Goal: Complete application form

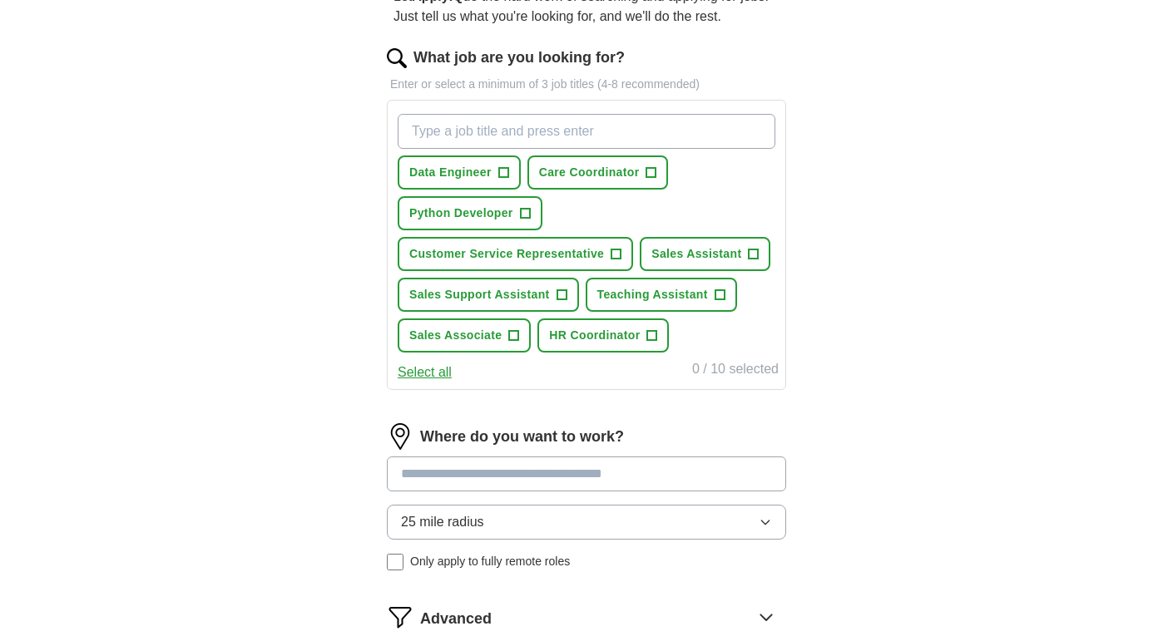
scroll to position [183, 0]
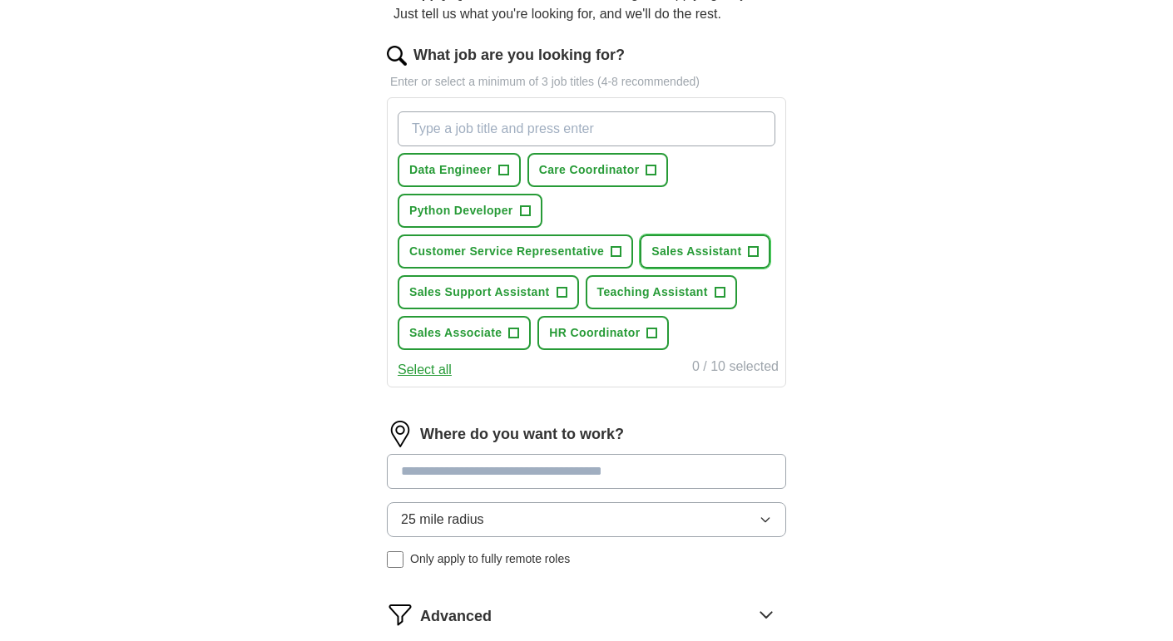
click at [755, 247] on span "+" at bounding box center [754, 251] width 10 height 13
click at [492, 173] on button "Data Engineer +" at bounding box center [459, 170] width 123 height 34
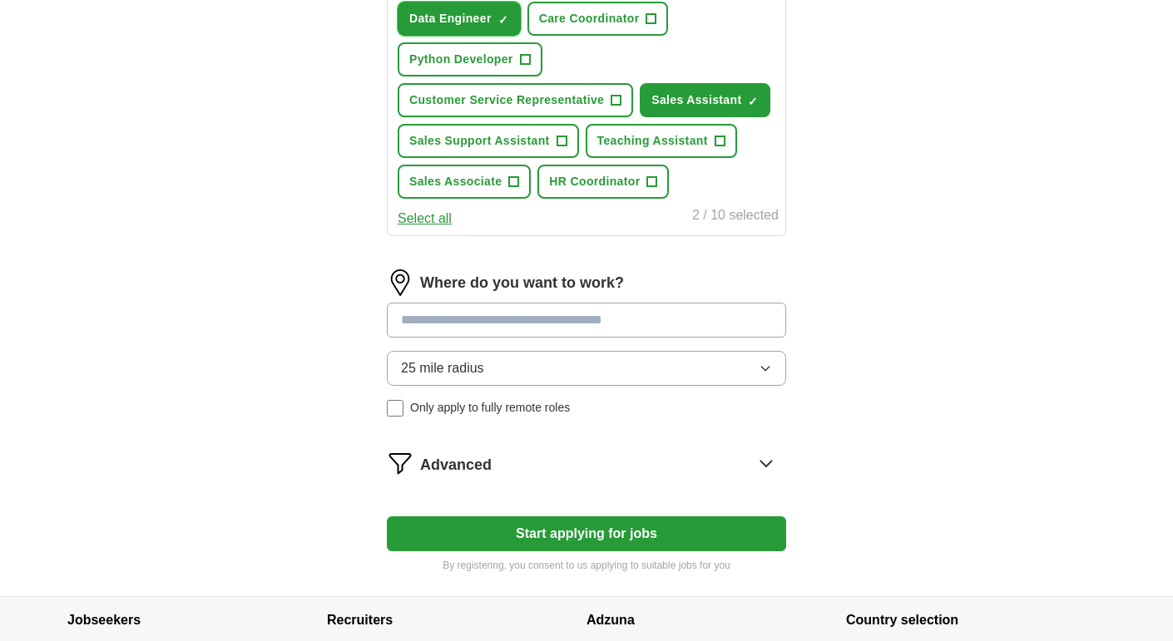
scroll to position [335, 0]
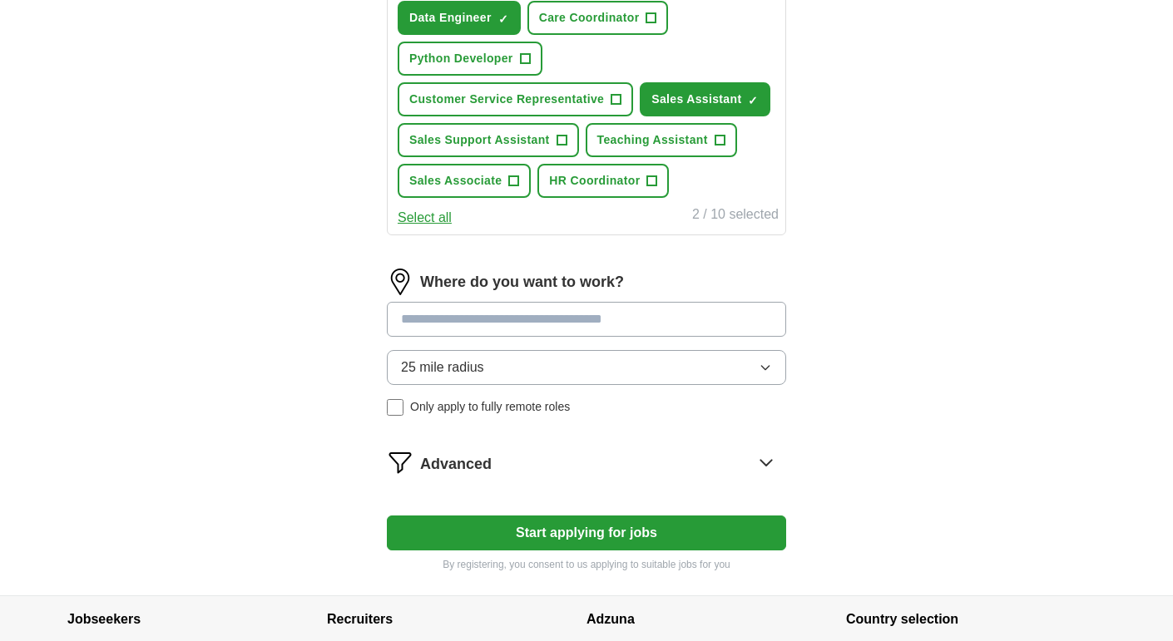
click at [598, 317] on input at bounding box center [586, 319] width 399 height 35
click at [475, 370] on button "25 mile radius" at bounding box center [586, 367] width 399 height 35
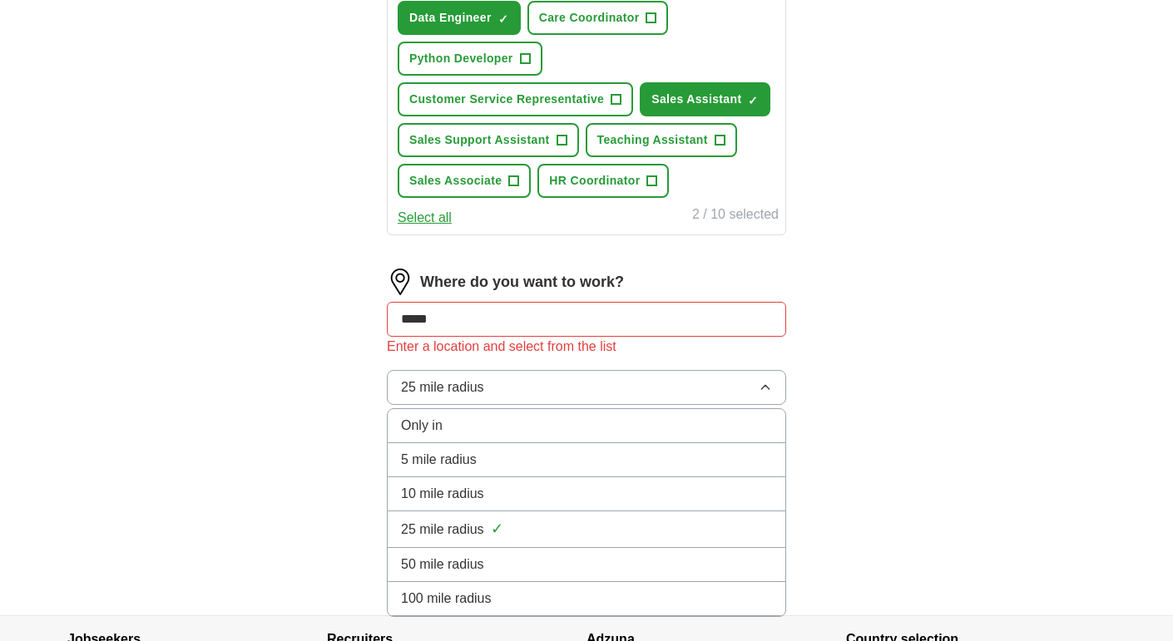
click at [492, 307] on input "****" at bounding box center [586, 319] width 399 height 35
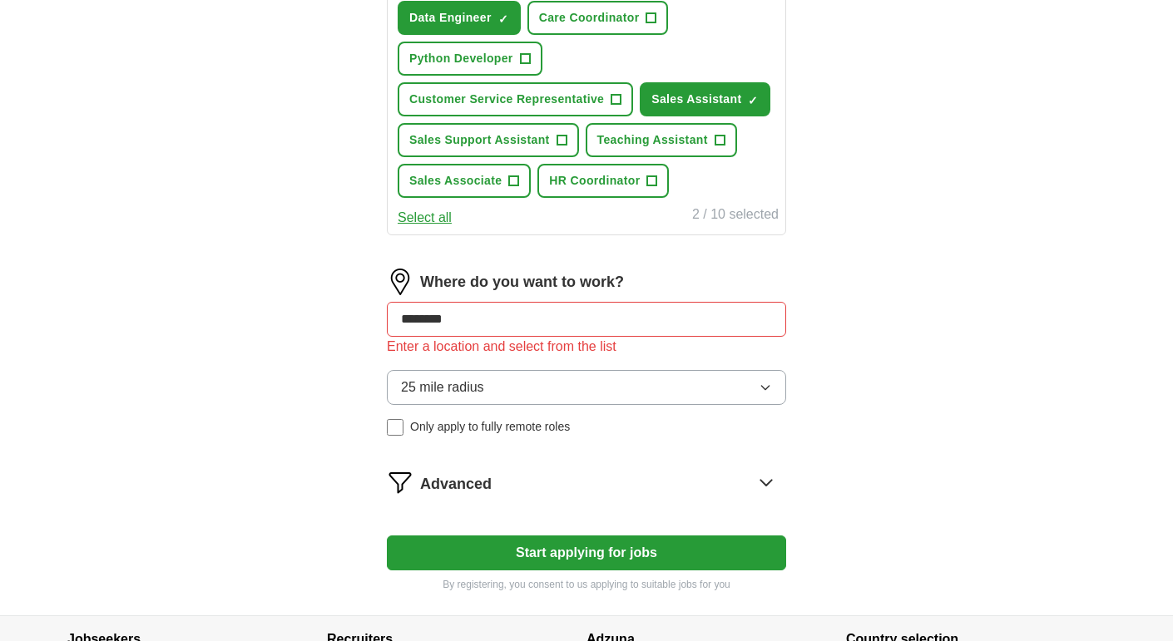
click at [546, 388] on button "25 mile radius" at bounding box center [586, 387] width 399 height 35
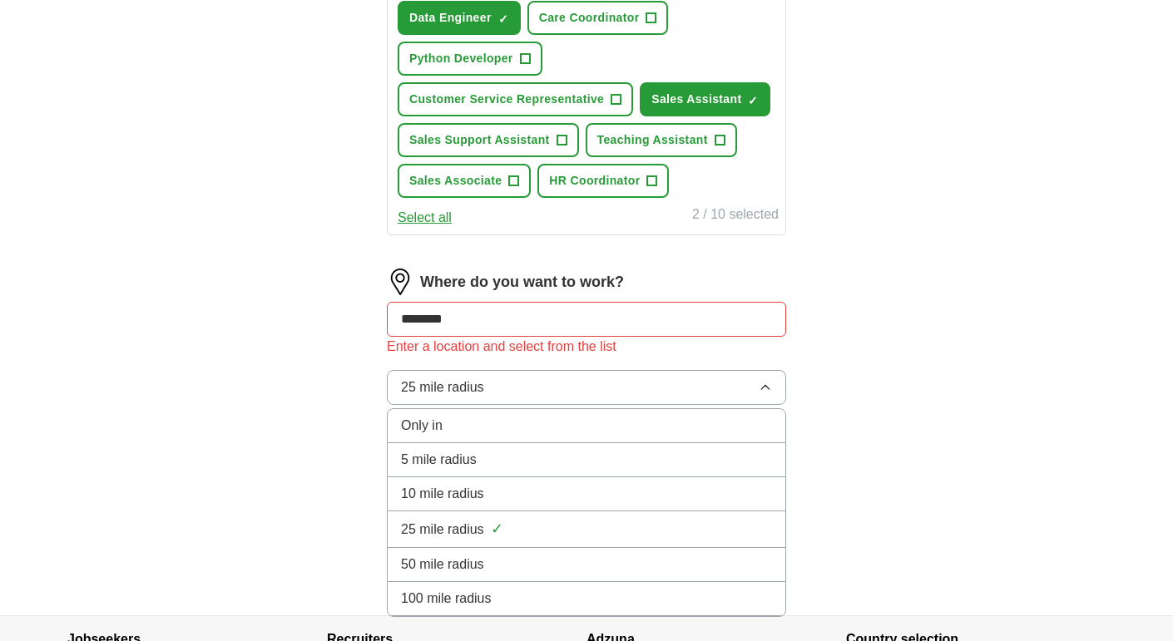
click at [467, 489] on span "10 mile radius" at bounding box center [442, 494] width 83 height 20
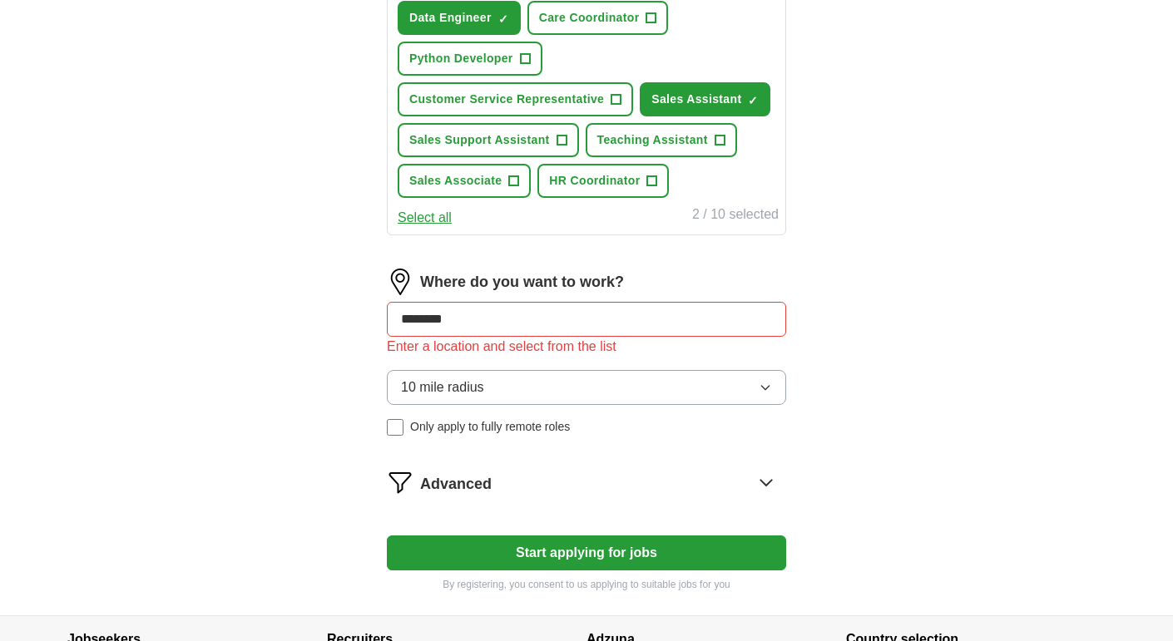
click at [761, 476] on icon at bounding box center [766, 482] width 27 height 27
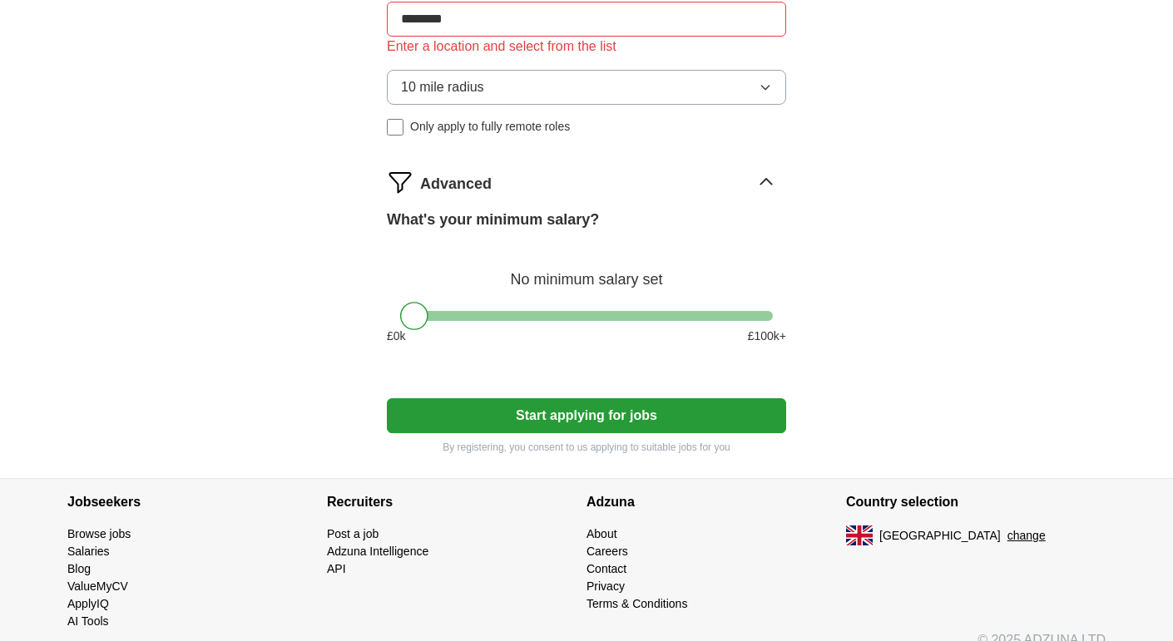
scroll to position [653, 0]
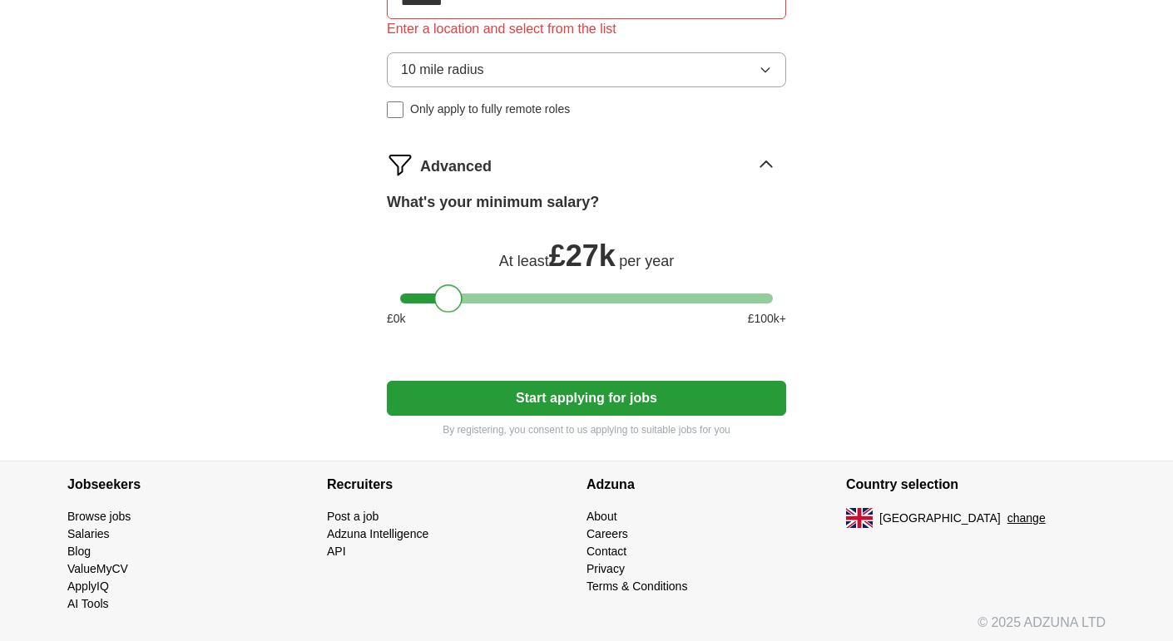
drag, startPoint x: 417, startPoint y: 295, endPoint x: 453, endPoint y: 297, distance: 35.8
click at [453, 297] on div at bounding box center [448, 299] width 28 height 28
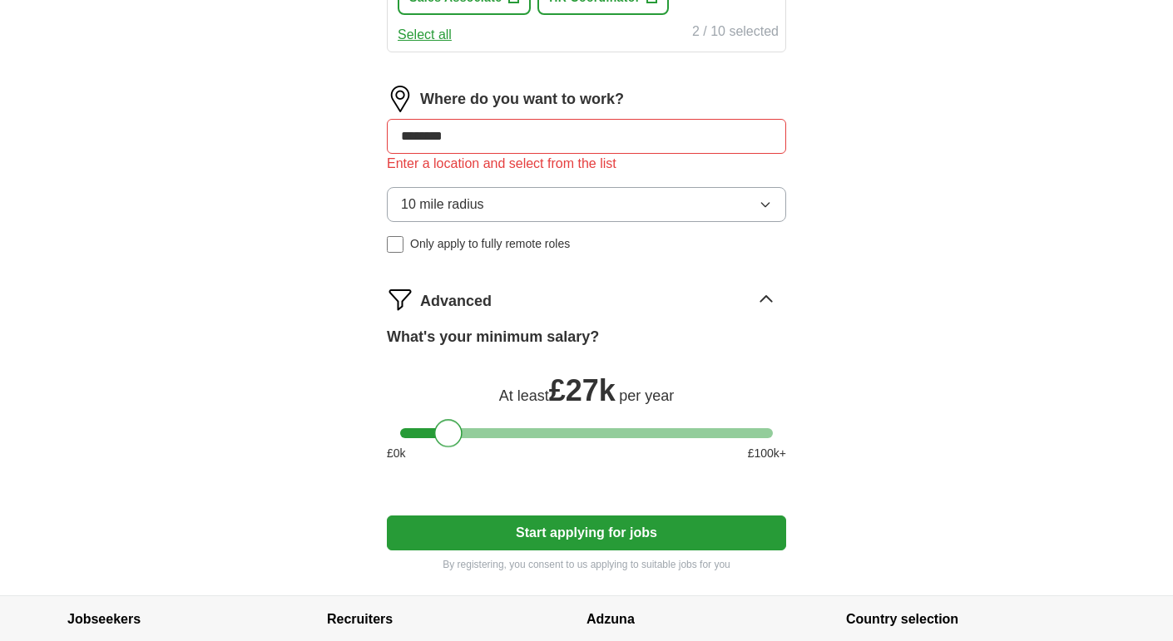
scroll to position [501, 0]
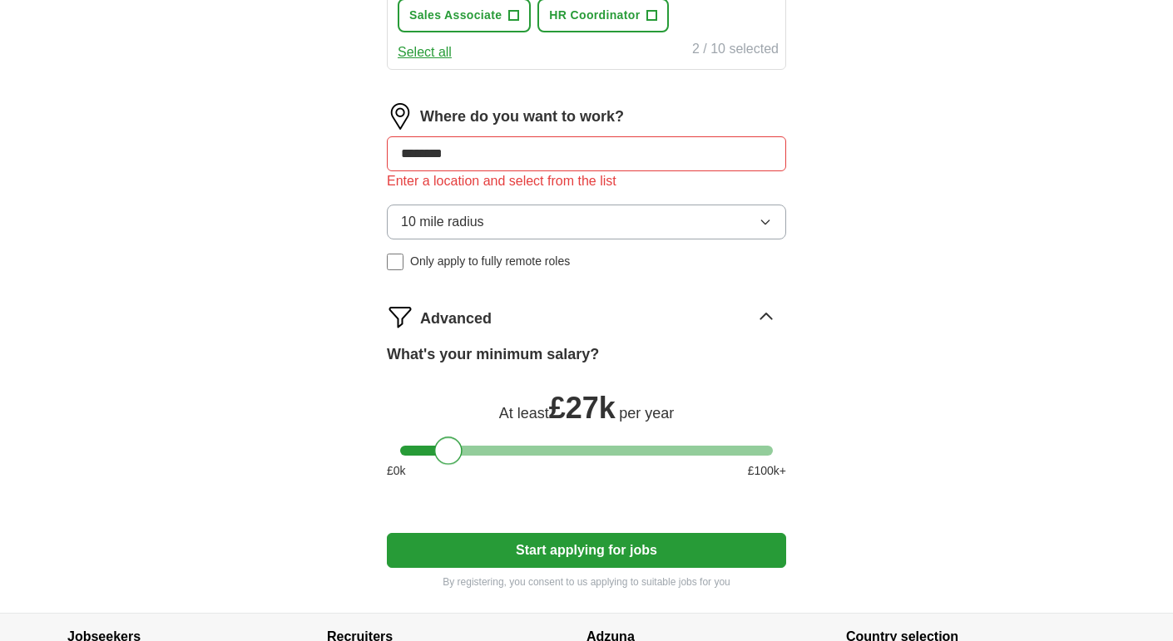
click at [636, 154] on input "********" at bounding box center [586, 153] width 399 height 35
click at [491, 557] on button "Start applying for jobs" at bounding box center [586, 550] width 399 height 35
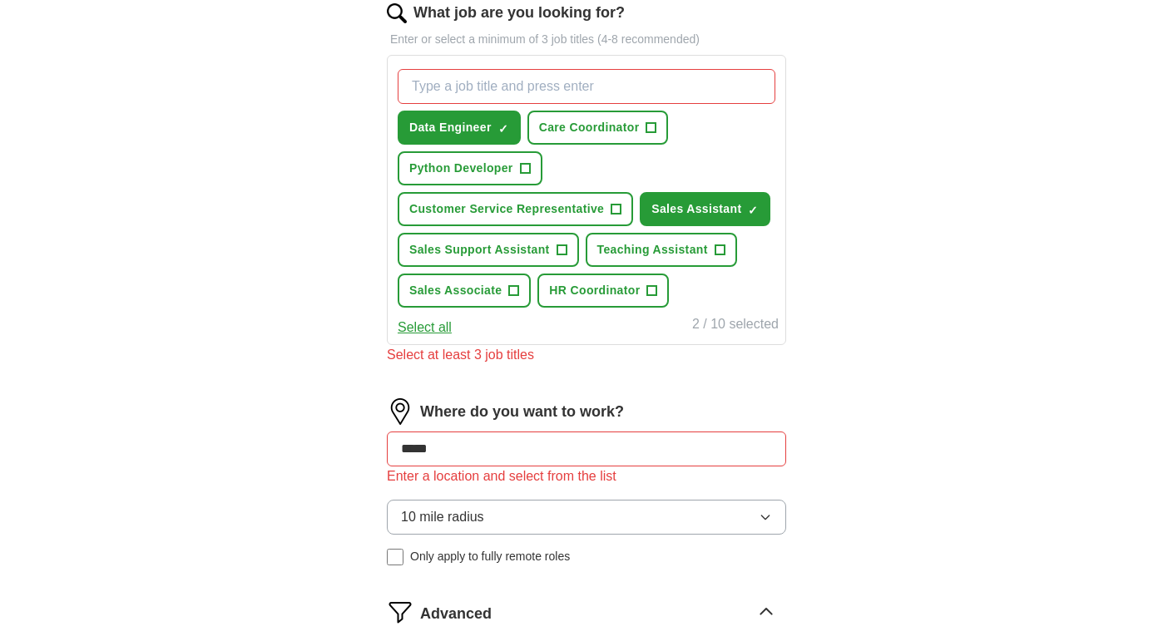
scroll to position [217, 0]
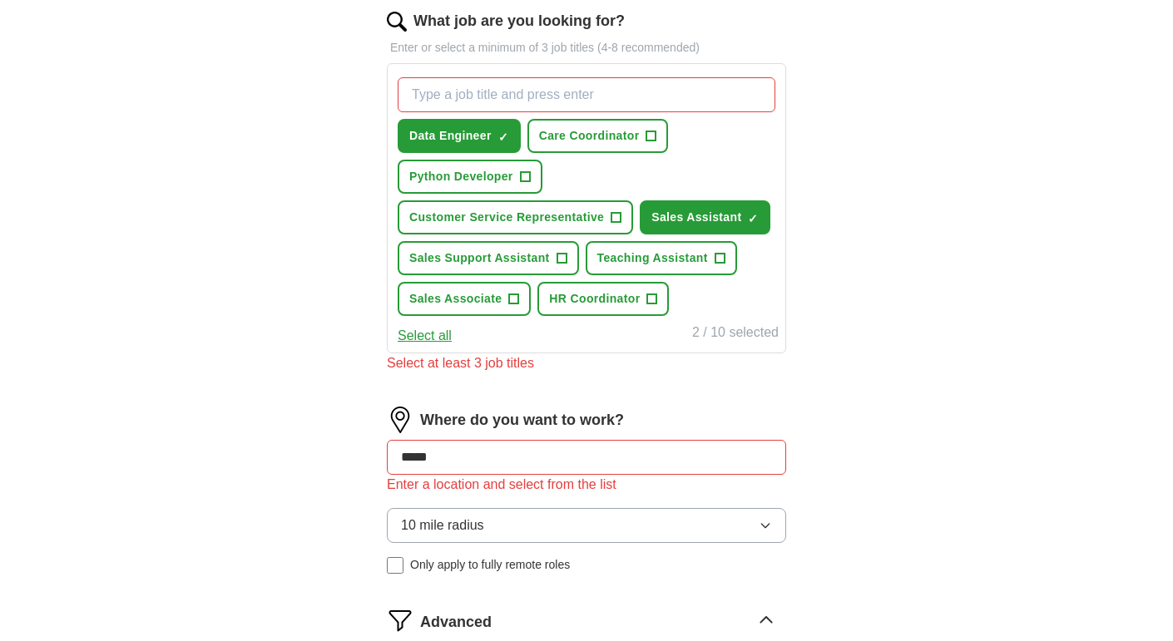
click at [431, 332] on button "Select all" at bounding box center [425, 336] width 54 height 20
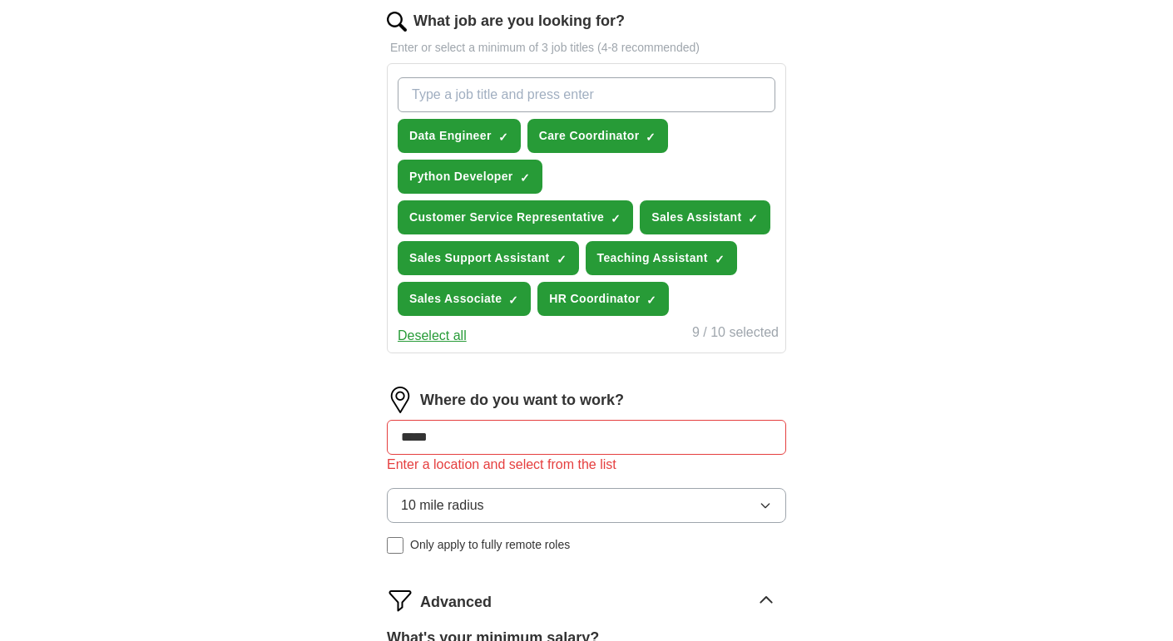
click at [431, 332] on button "Deselect all" at bounding box center [432, 336] width 69 height 20
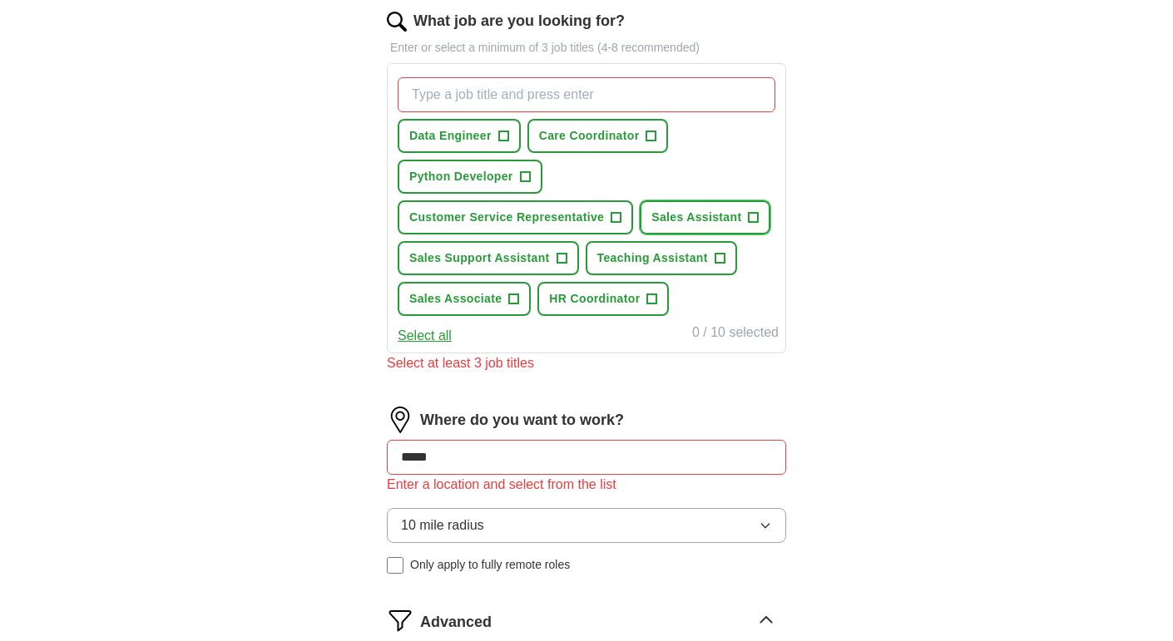
click at [743, 210] on button "Sales Assistant +" at bounding box center [705, 217] width 131 height 34
click at [501, 136] on span "+" at bounding box center [503, 136] width 10 height 13
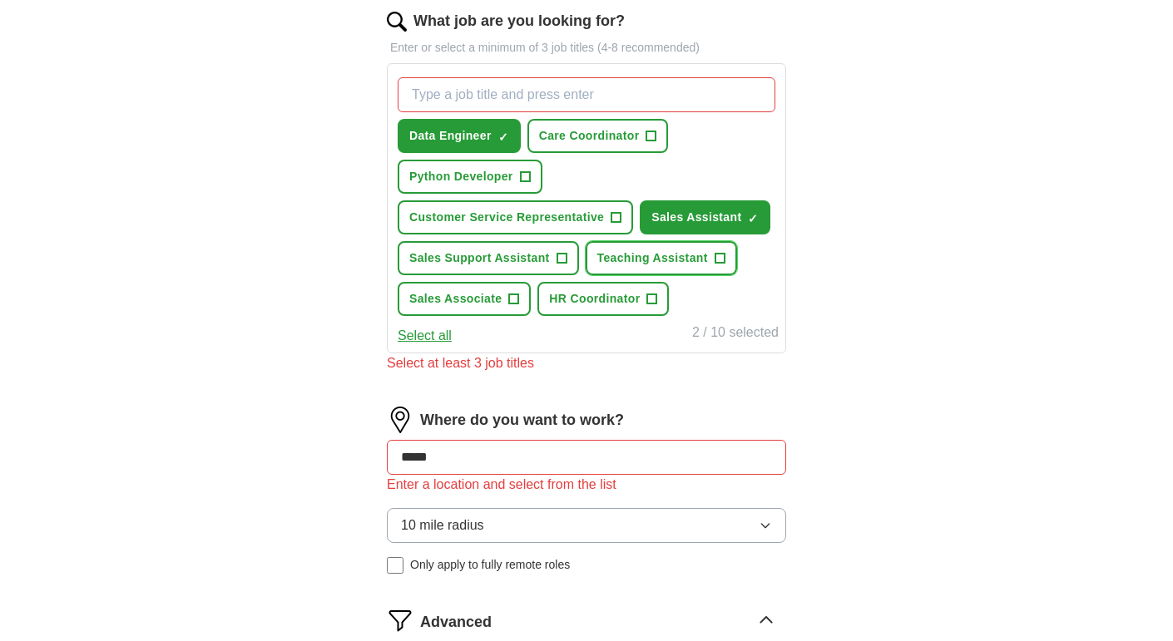
click at [719, 253] on span "+" at bounding box center [720, 258] width 10 height 13
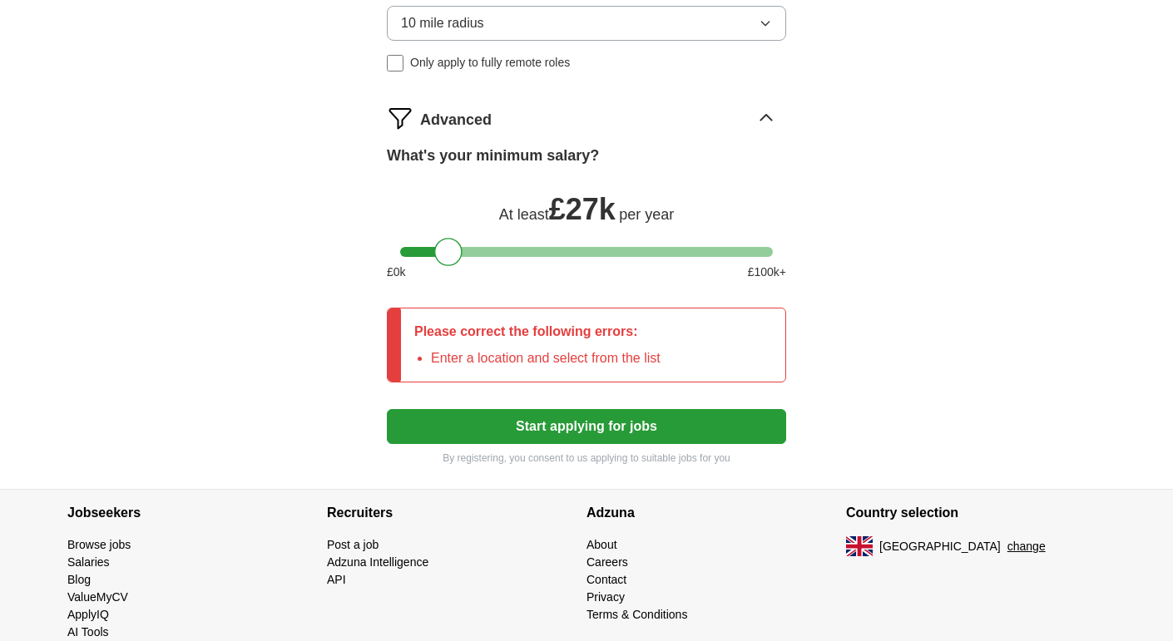
scroll to position [714, 0]
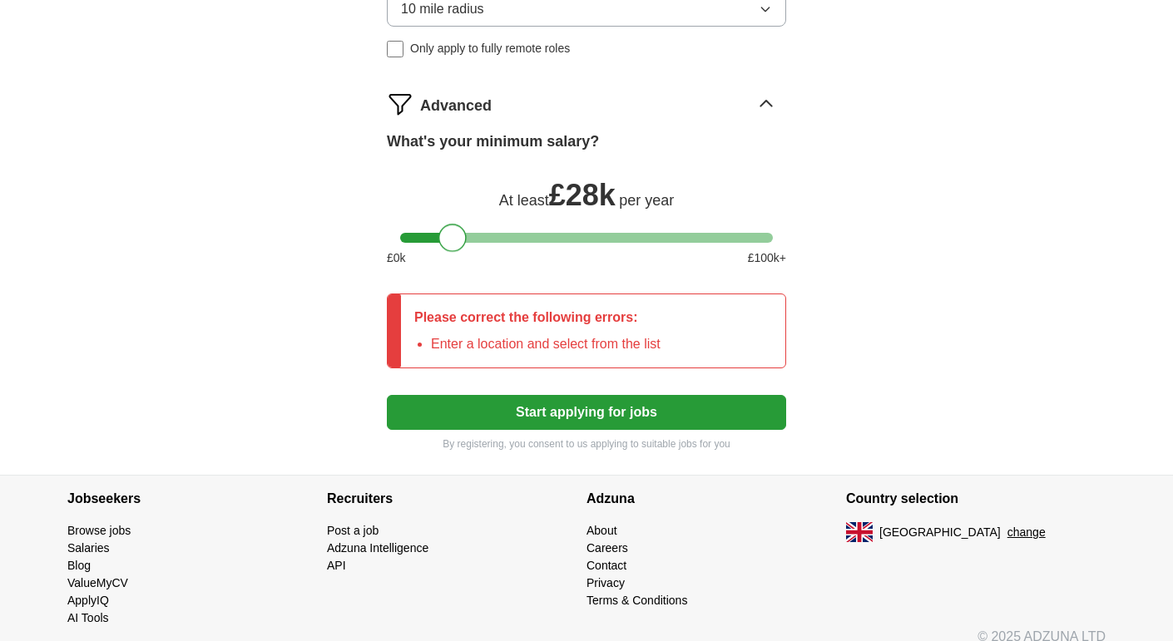
drag, startPoint x: 451, startPoint y: 236, endPoint x: 455, endPoint y: 244, distance: 8.6
click at [455, 244] on div at bounding box center [452, 238] width 28 height 28
click at [581, 413] on button "Start applying for jobs" at bounding box center [586, 412] width 399 height 35
click at [455, 232] on div at bounding box center [457, 238] width 28 height 28
click at [449, 234] on div at bounding box center [452, 238] width 28 height 28
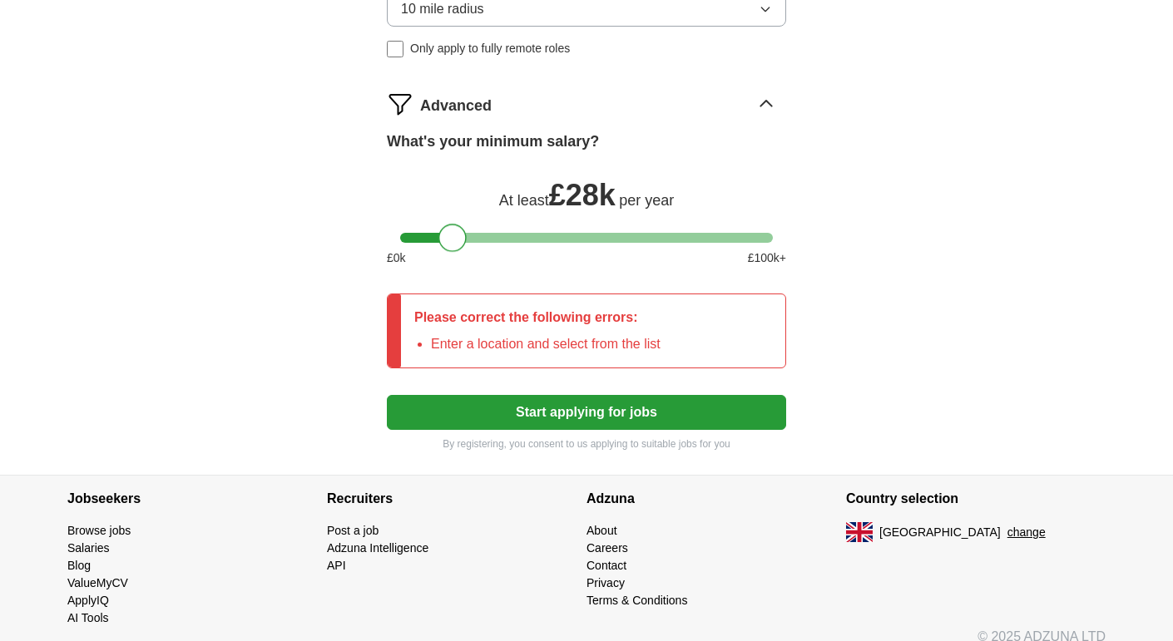
click at [478, 415] on button "Start applying for jobs" at bounding box center [586, 412] width 399 height 35
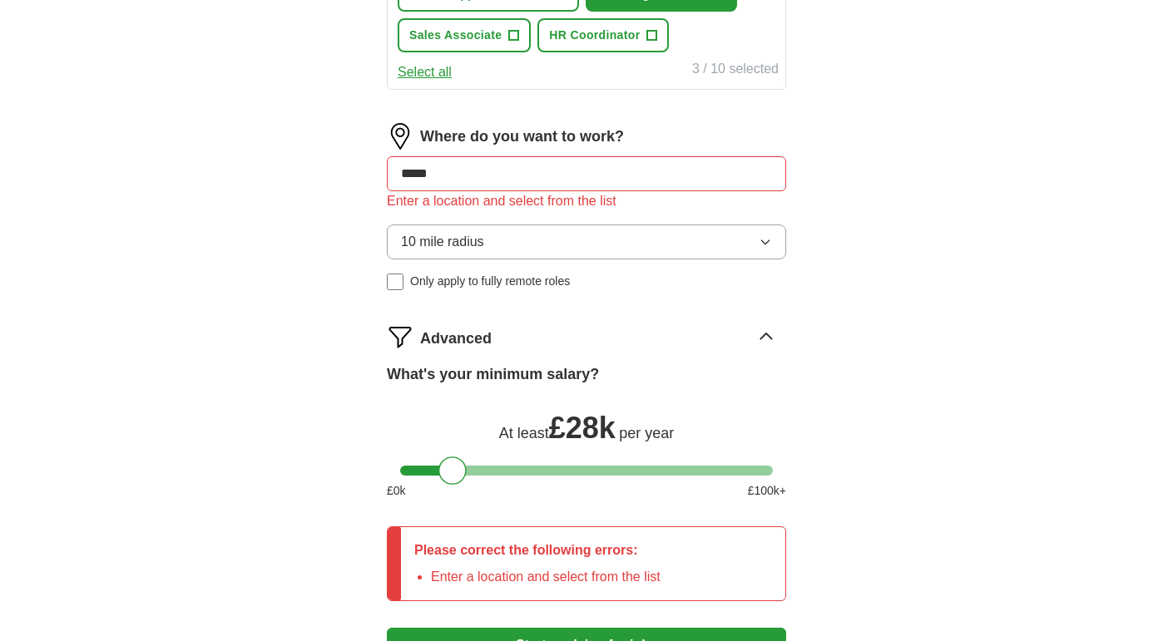
scroll to position [422, 0]
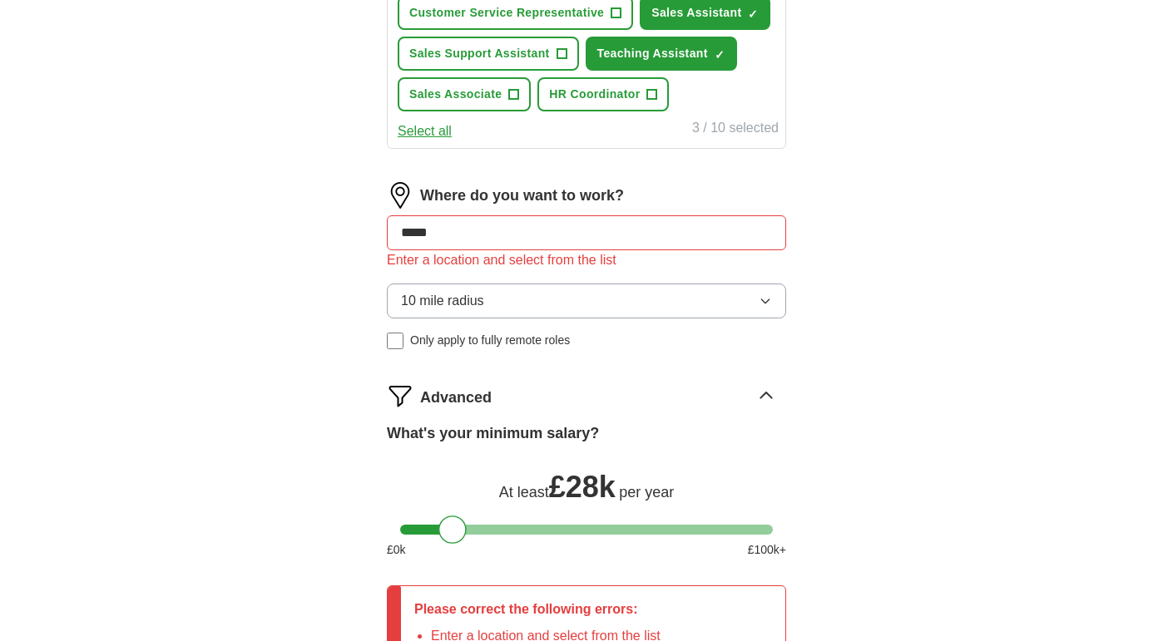
click at [493, 230] on input "****" at bounding box center [586, 232] width 399 height 35
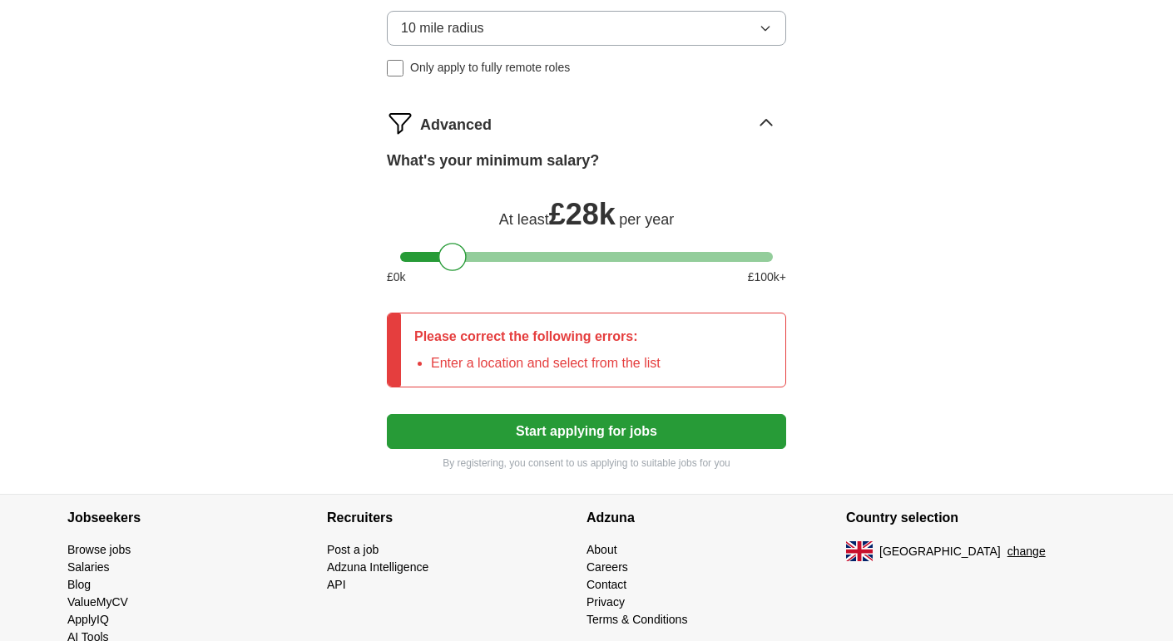
scroll to position [727, 0]
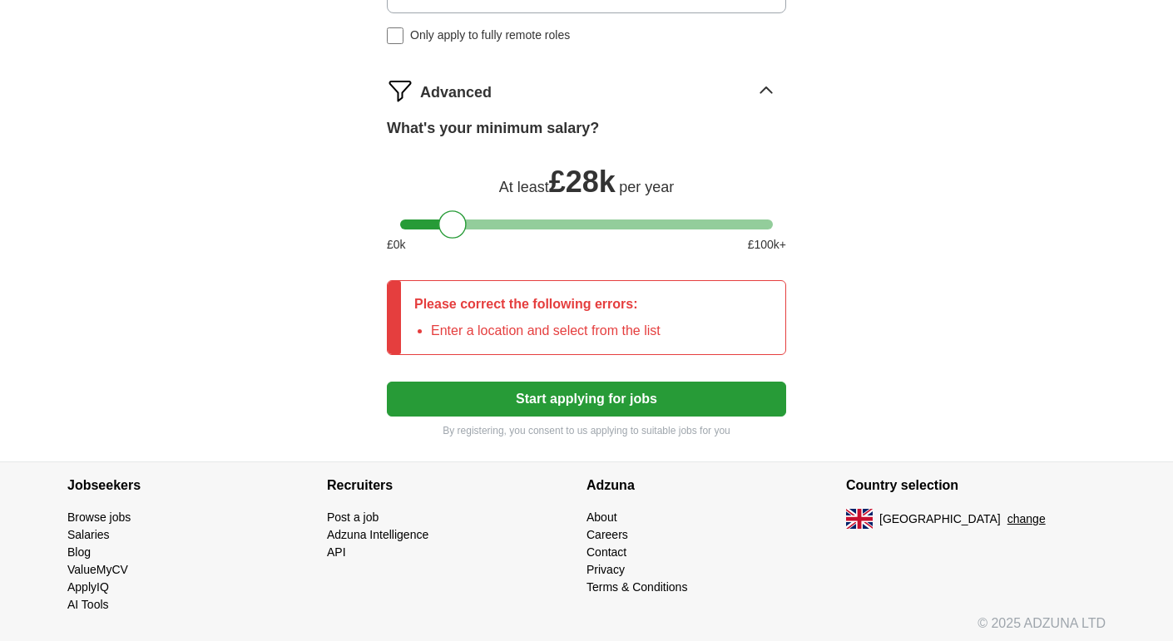
type input "********"
click at [553, 403] on button "Start applying for jobs" at bounding box center [586, 399] width 399 height 35
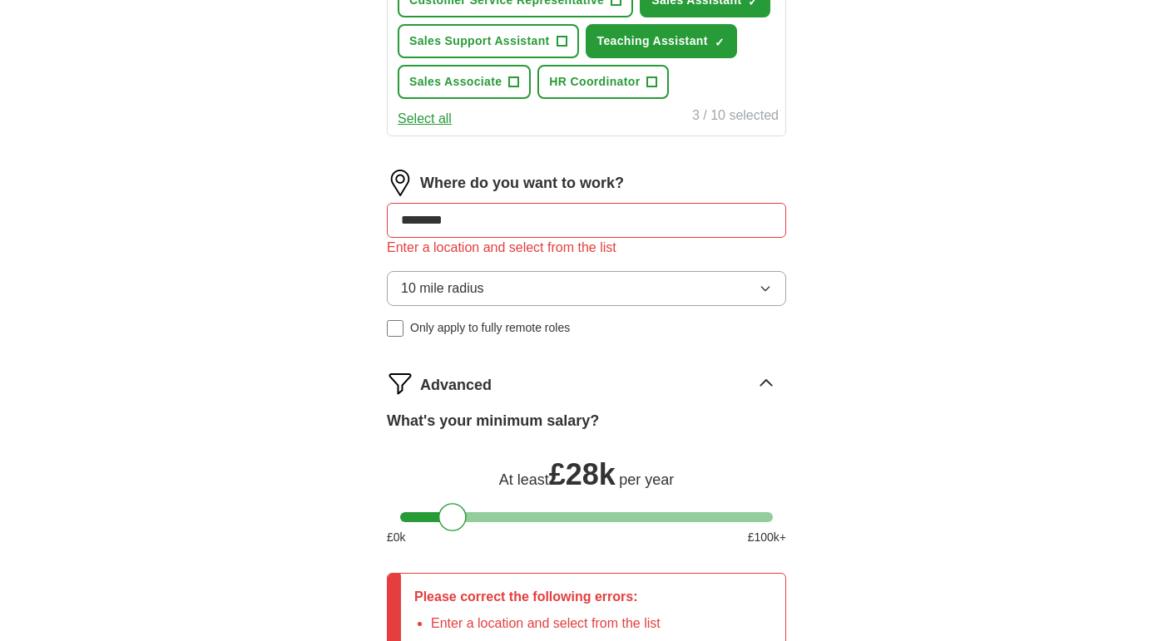
scroll to position [431, 0]
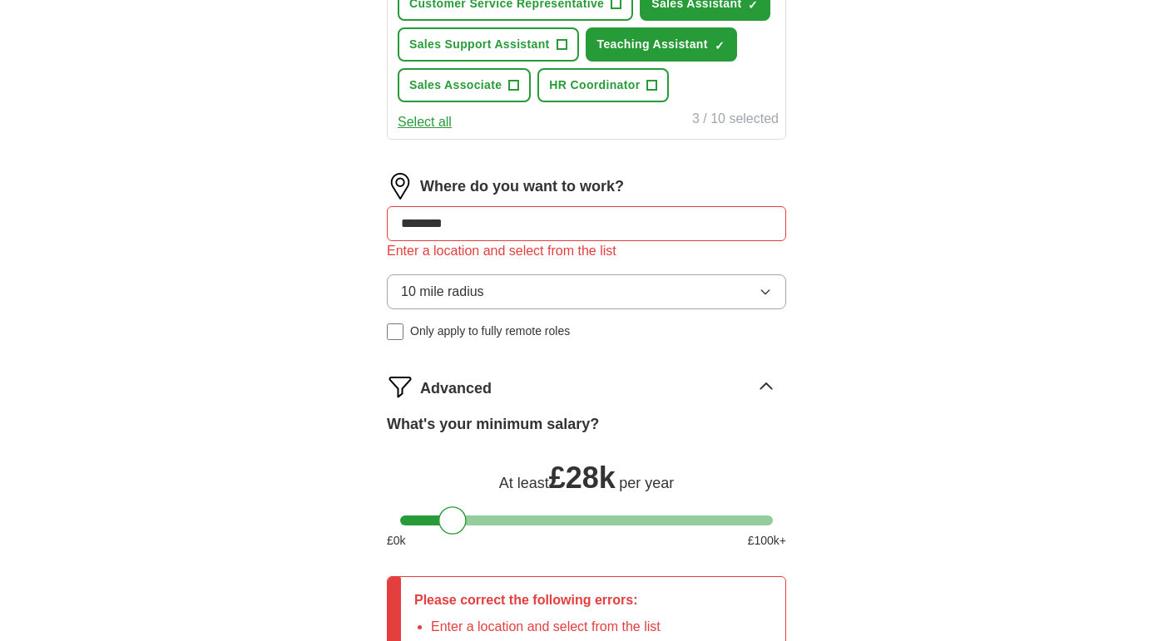
click at [530, 226] on input "********" at bounding box center [586, 223] width 399 height 35
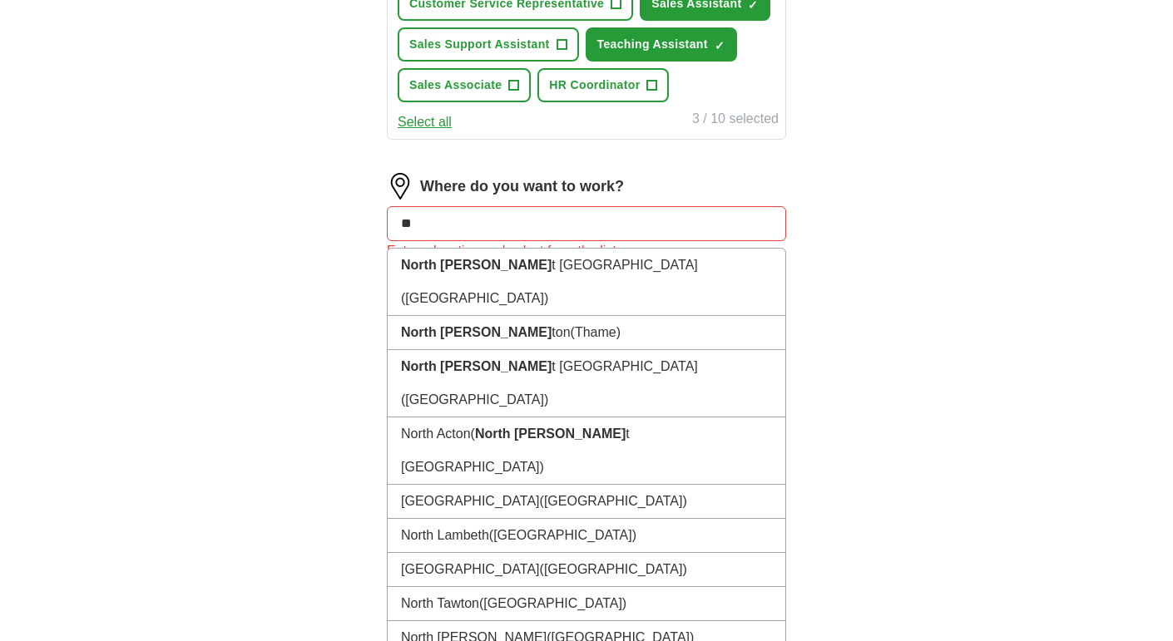
type input "*"
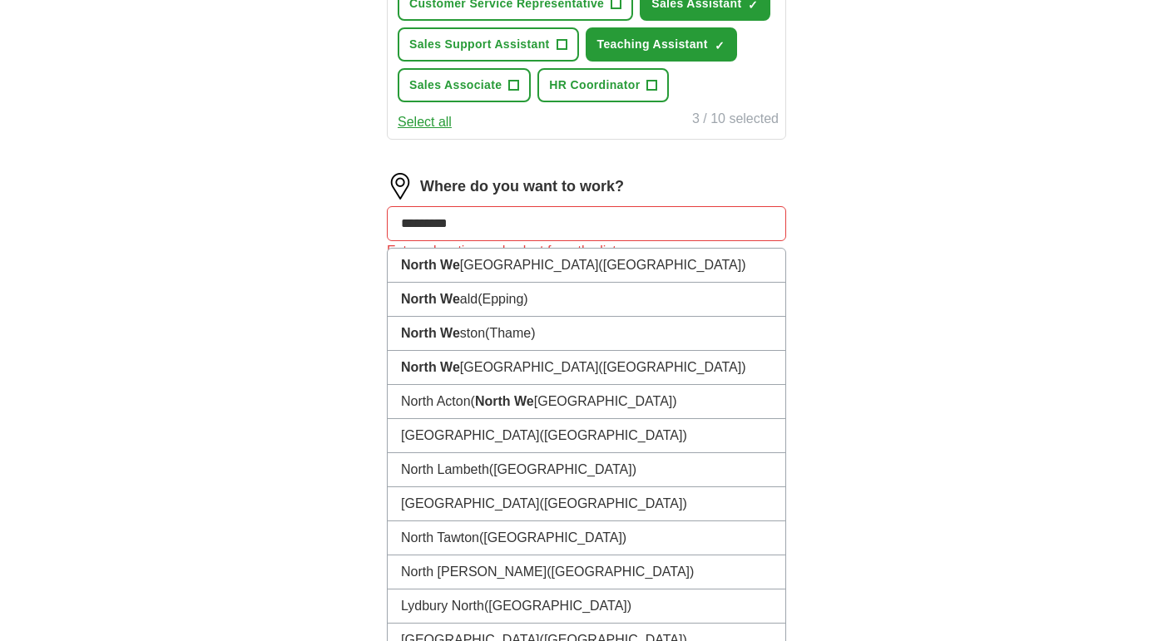
type input "**********"
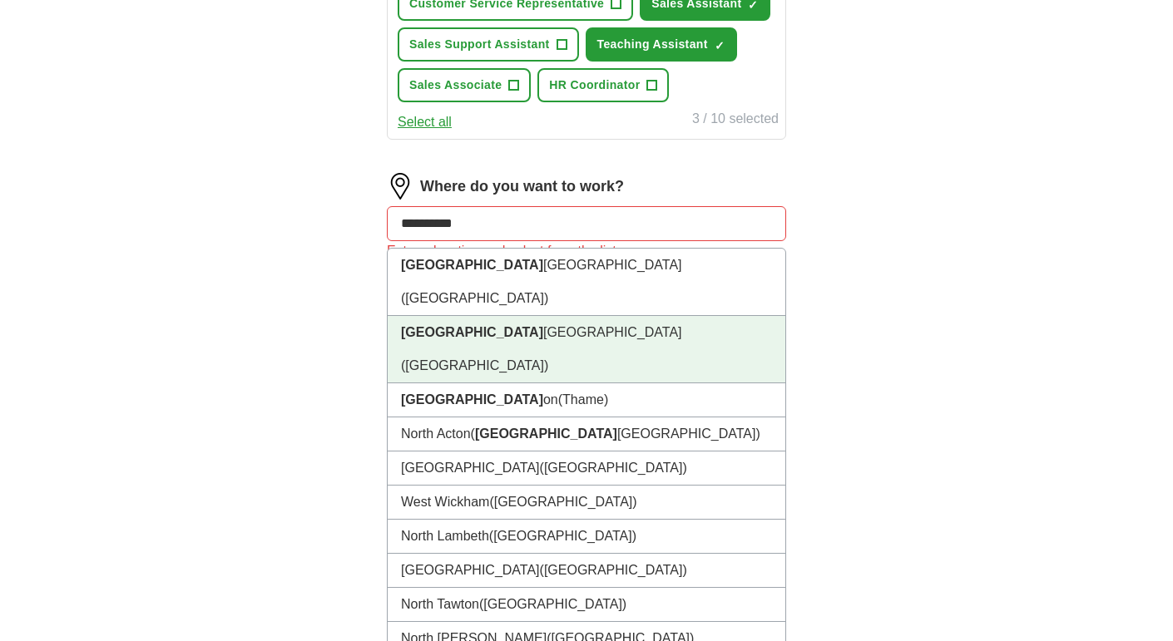
click at [552, 316] on li "[GEOGRAPHIC_DATA] ([GEOGRAPHIC_DATA])" at bounding box center [587, 349] width 398 height 67
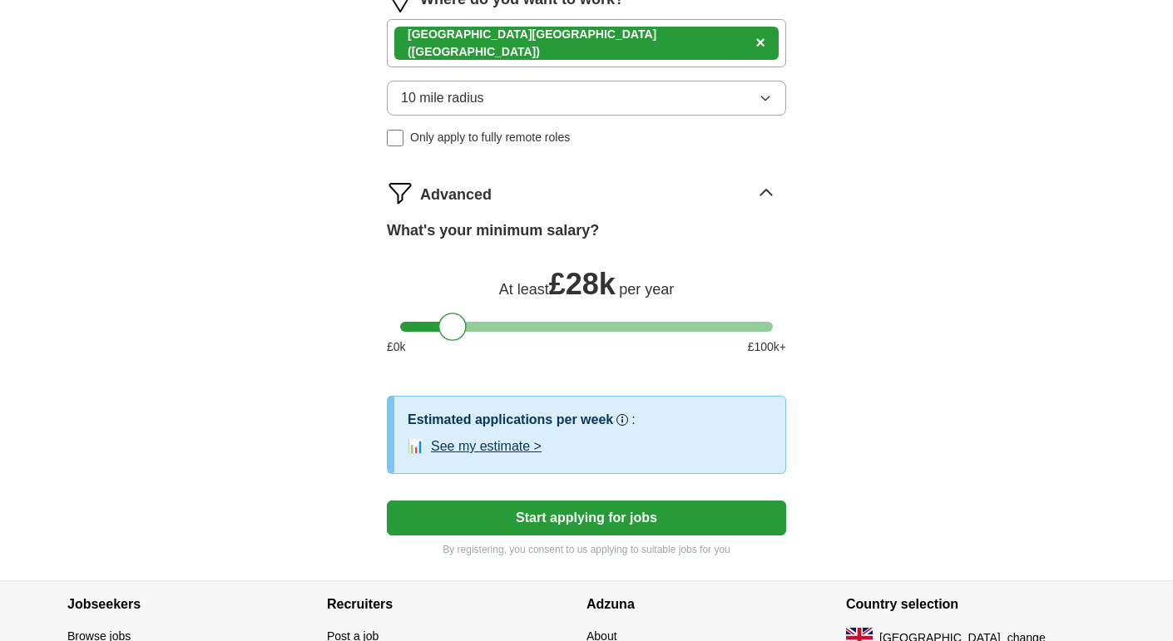
scroll to position [621, 0]
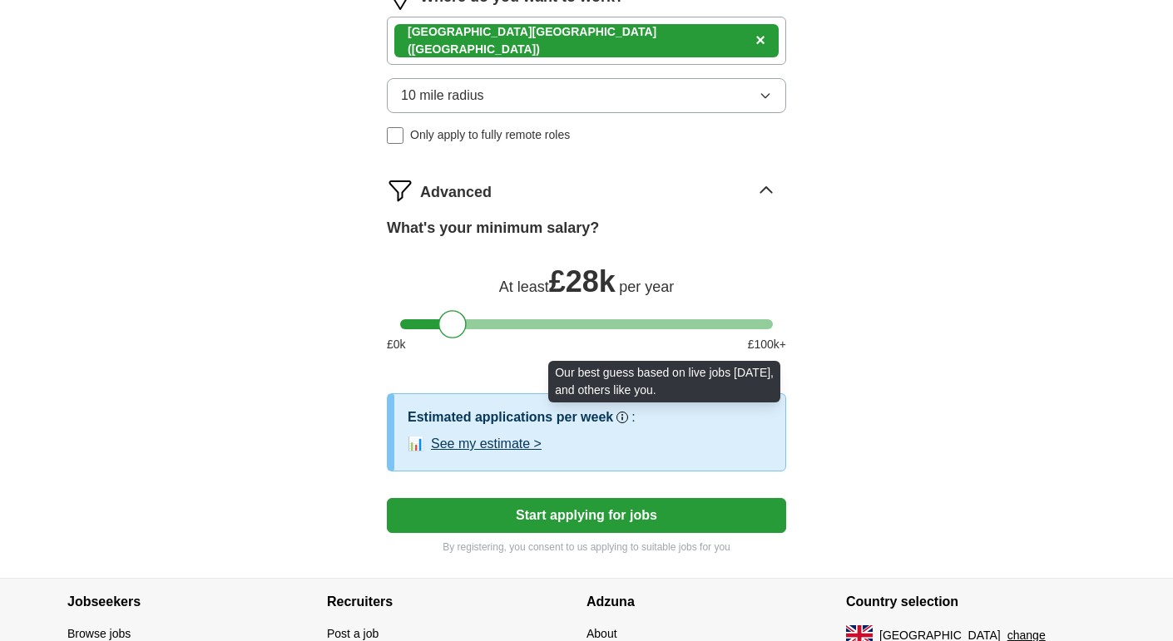
click at [621, 417] on rect at bounding box center [622, 419] width 2 height 4
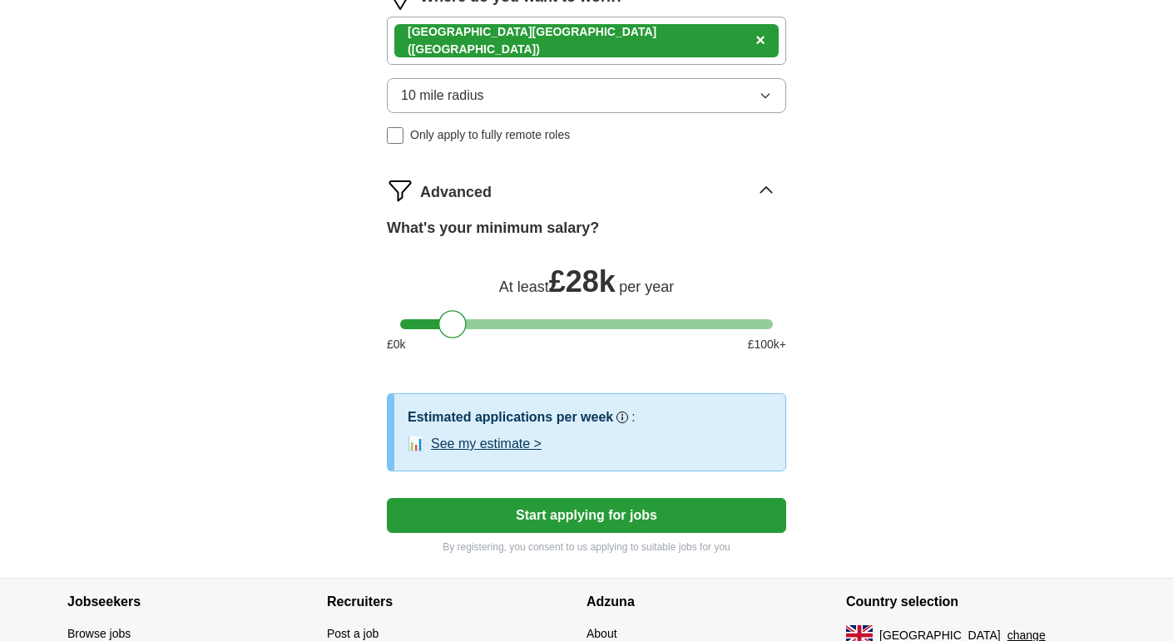
click at [621, 417] on rect at bounding box center [622, 419] width 2 height 4
click at [443, 443] on button "See my estimate >" at bounding box center [486, 444] width 111 height 20
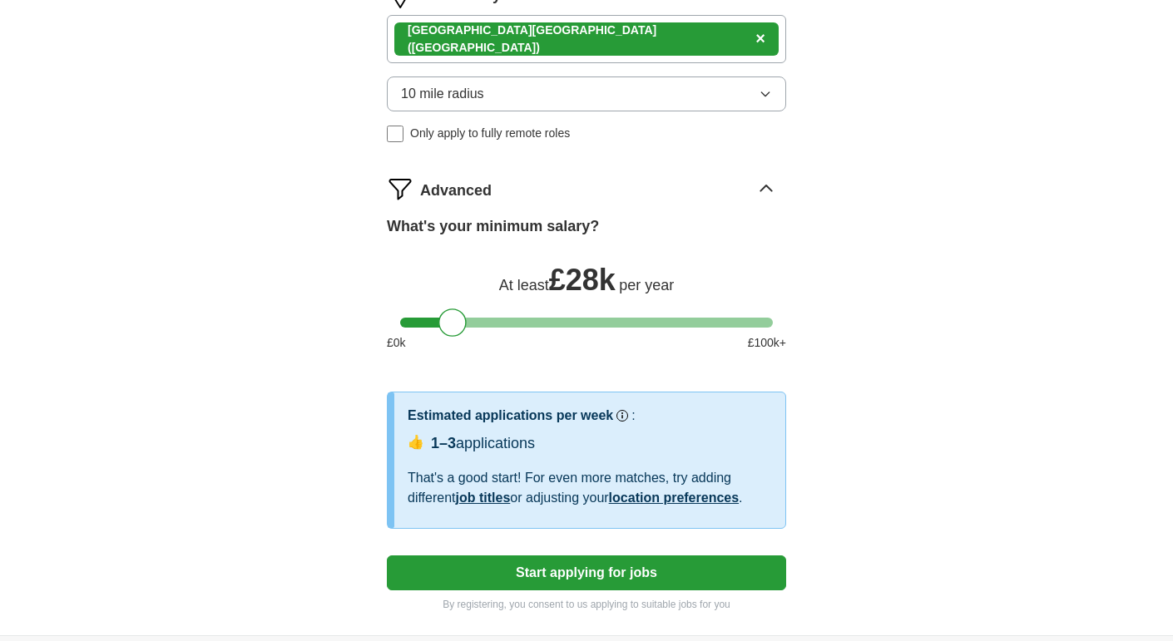
scroll to position [621, 0]
click at [545, 583] on button "Start applying for jobs" at bounding box center [586, 574] width 399 height 35
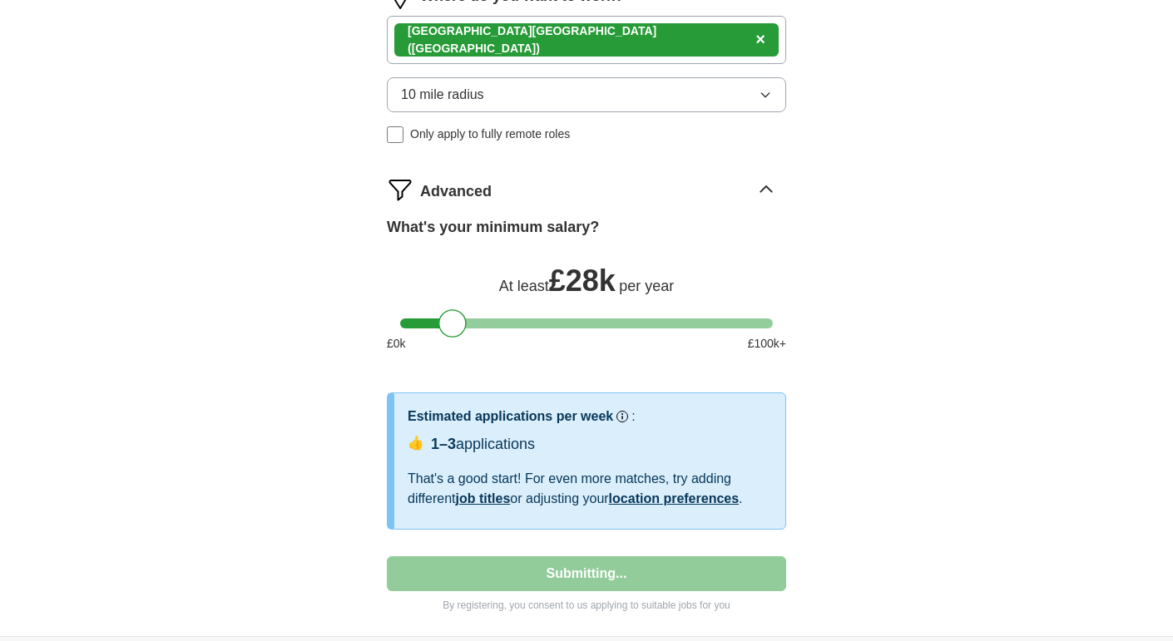
select select "**"
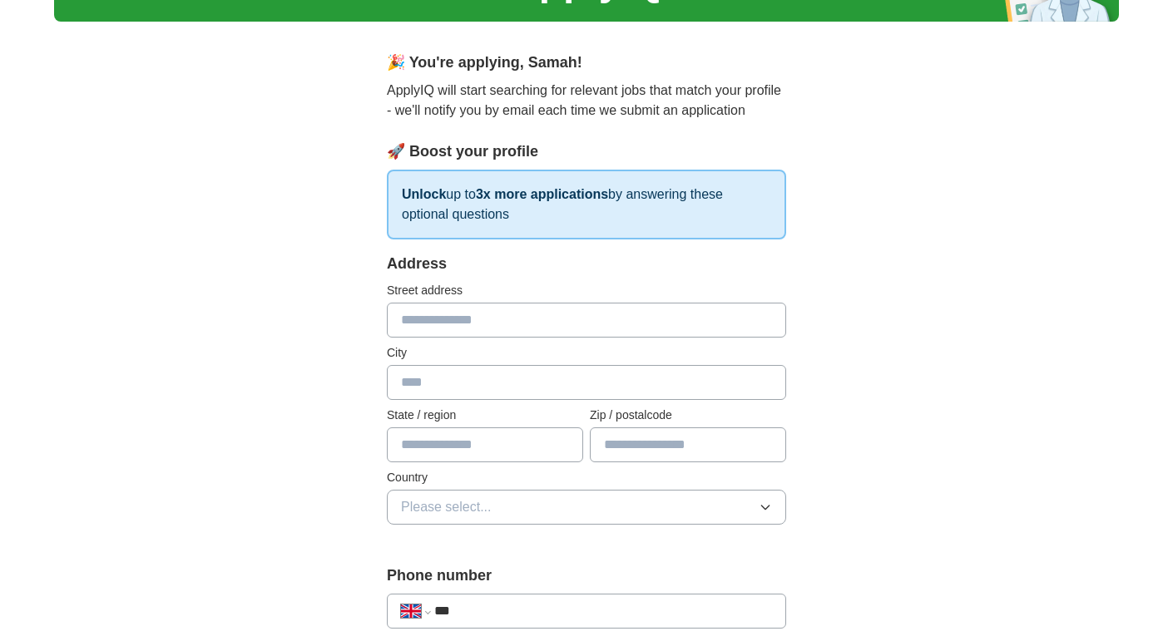
scroll to position [102, 0]
